Goal: Transaction & Acquisition: Purchase product/service

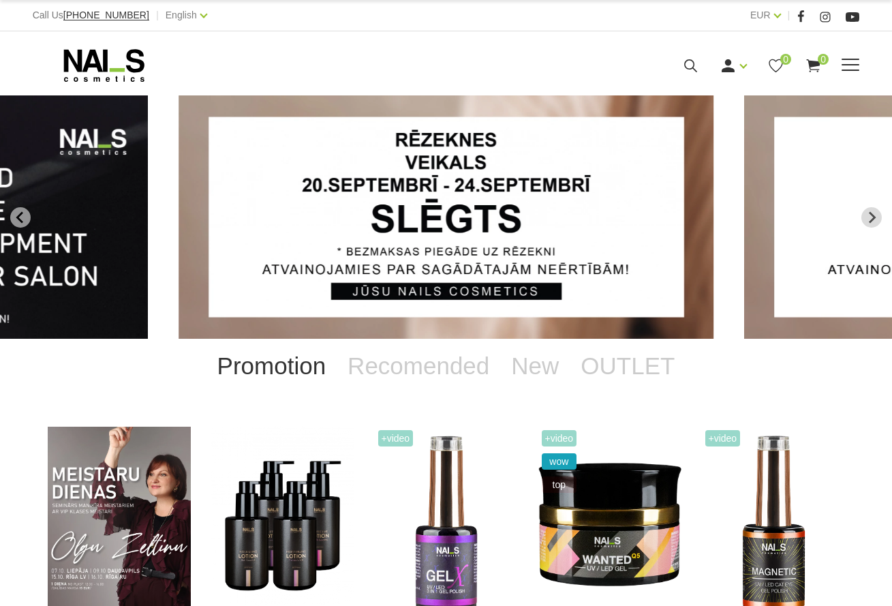
click at [696, 63] on icon at bounding box center [690, 65] width 17 height 17
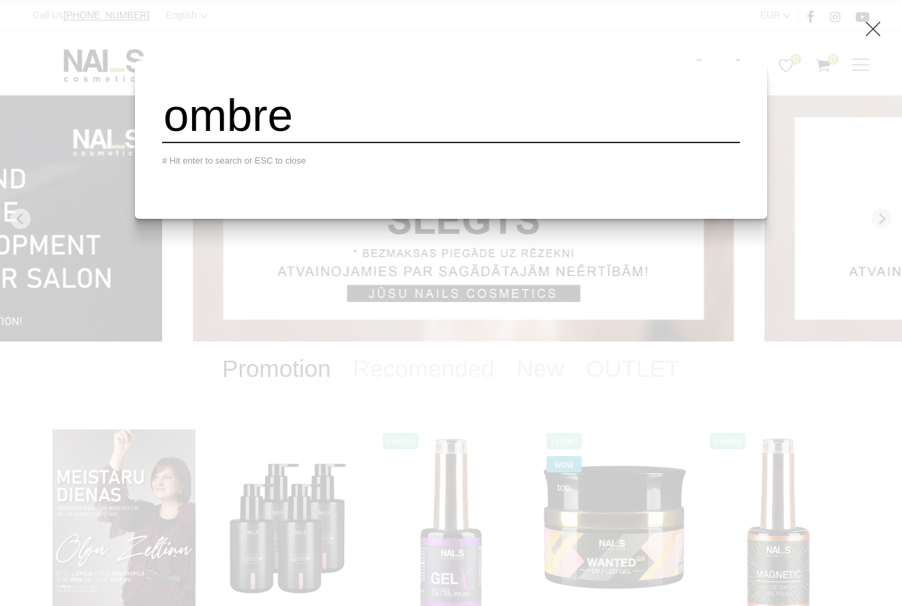
type input "ombre"
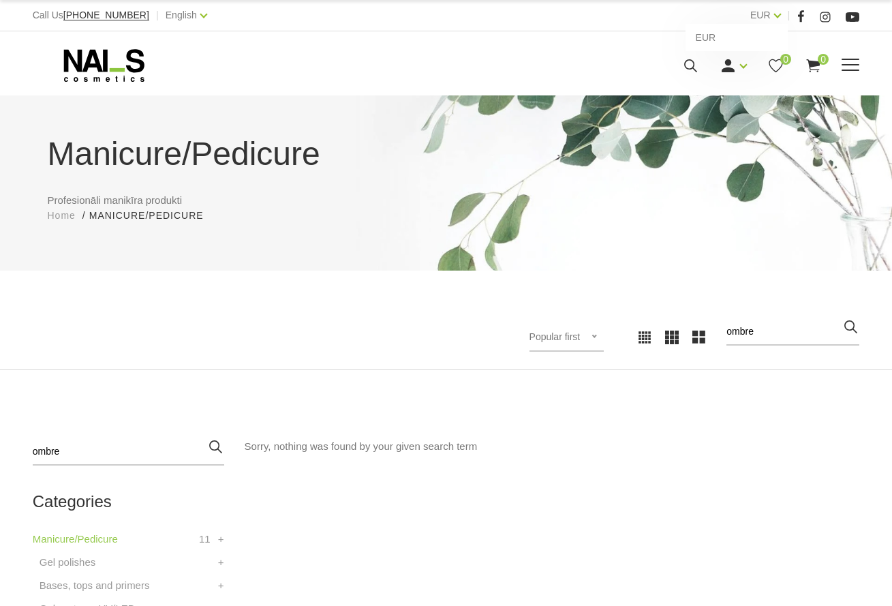
click at [775, 18] on div "EUR EUR" at bounding box center [765, 15] width 31 height 17
click at [777, 18] on div "EUR EUR" at bounding box center [765, 15] width 31 height 17
click at [185, 18] on div "English Latviešu Russian English" at bounding box center [187, 15] width 42 height 17
click at [156, 40] on link "Latviešu" at bounding box center [163, 37] width 102 height 27
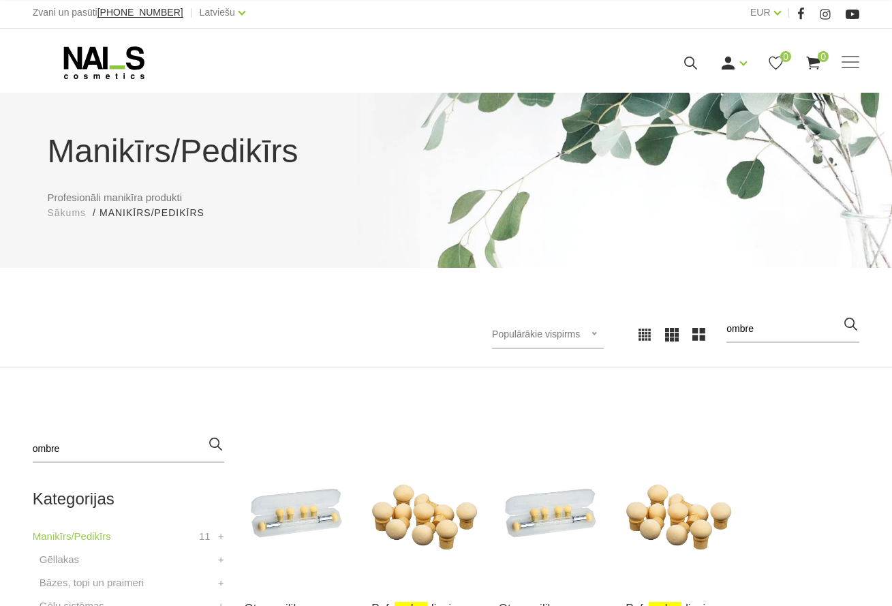
scroll to position [189, 0]
